Goal: Register for event/course

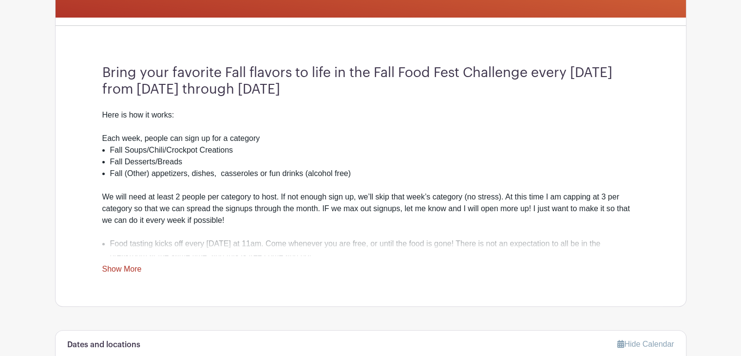
scroll to position [259, 0]
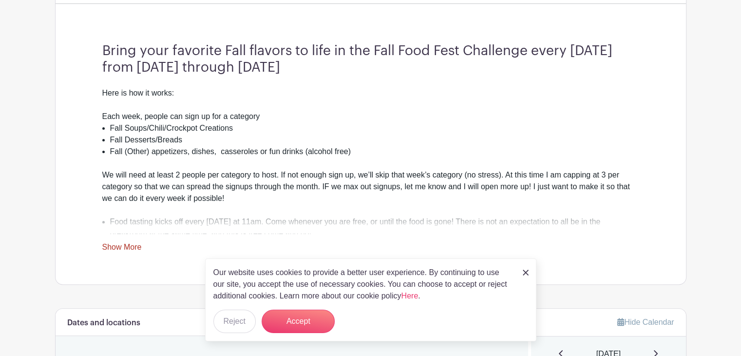
click at [129, 246] on link "Show More" at bounding box center [121, 249] width 39 height 12
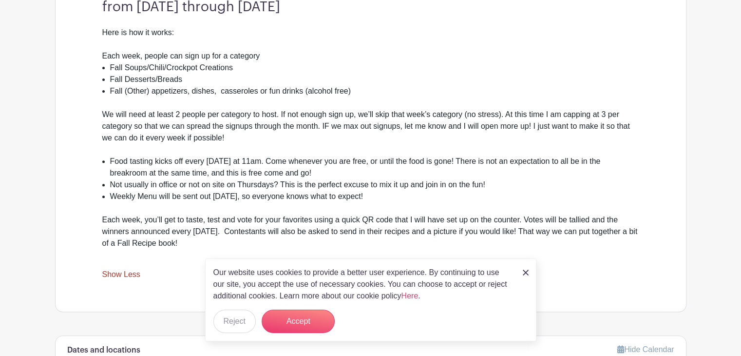
scroll to position [320, 0]
click at [311, 324] on button "Accept" at bounding box center [298, 320] width 73 height 23
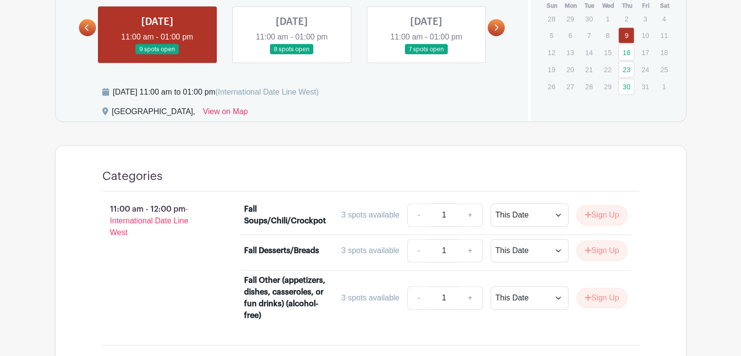
scroll to position [714, 0]
click at [292, 54] on link at bounding box center [292, 54] width 0 height 0
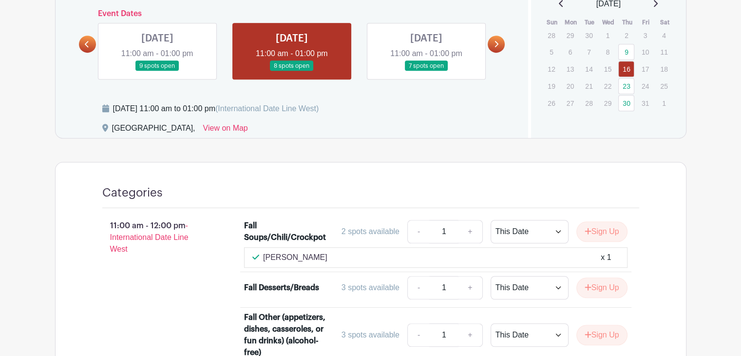
scroll to position [696, 0]
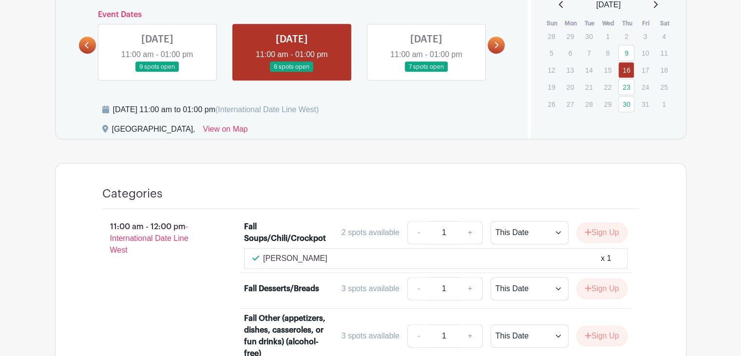
click at [426, 72] on link at bounding box center [426, 72] width 0 height 0
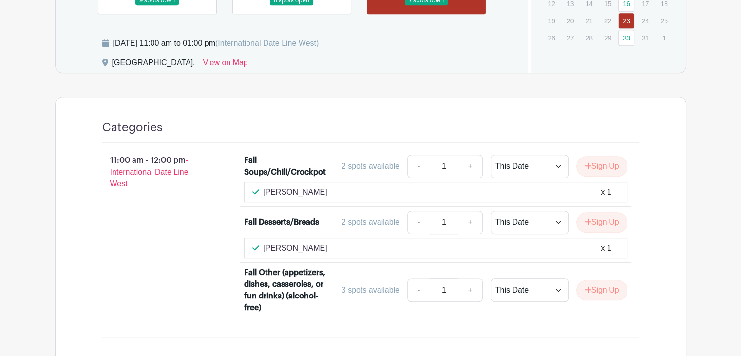
scroll to position [762, 0]
click at [595, 221] on button "Sign Up" at bounding box center [601, 221] width 51 height 20
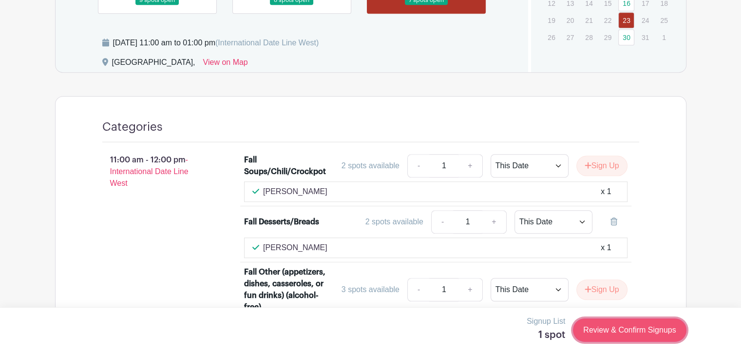
click at [648, 336] on link "Review & Confirm Signups" at bounding box center [629, 329] width 113 height 23
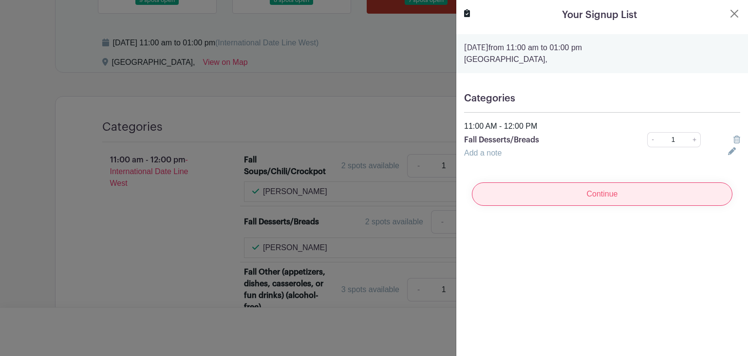
click at [580, 201] on input "Continue" at bounding box center [602, 193] width 261 height 23
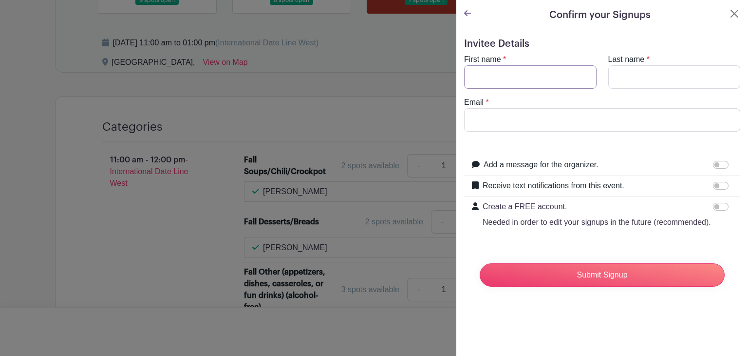
click at [495, 74] on input "First name" at bounding box center [530, 76] width 132 height 23
type input "[PERSON_NAME]"
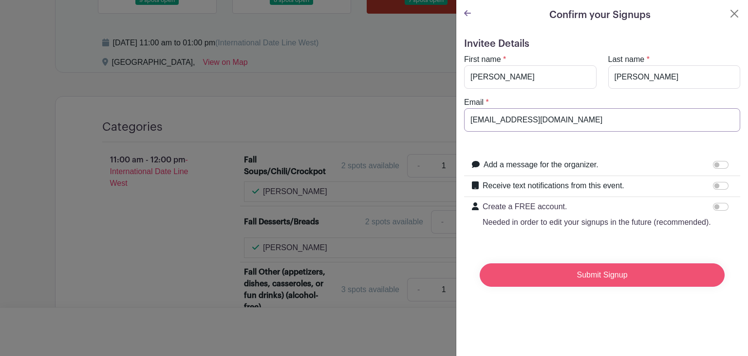
type input "[EMAIL_ADDRESS][DOMAIN_NAME]"
click at [585, 284] on input "Submit Signup" at bounding box center [602, 274] width 245 height 23
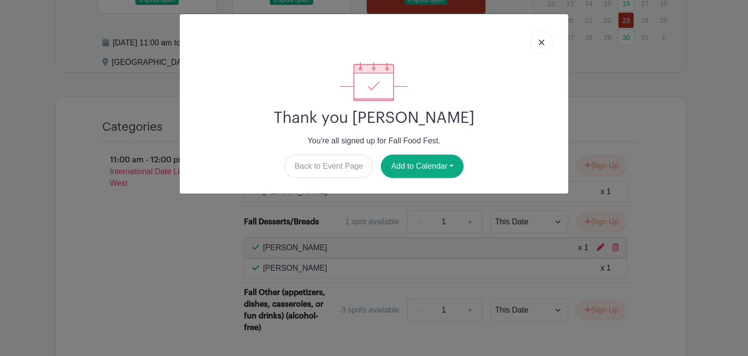
click at [539, 37] on link at bounding box center [541, 42] width 22 height 24
